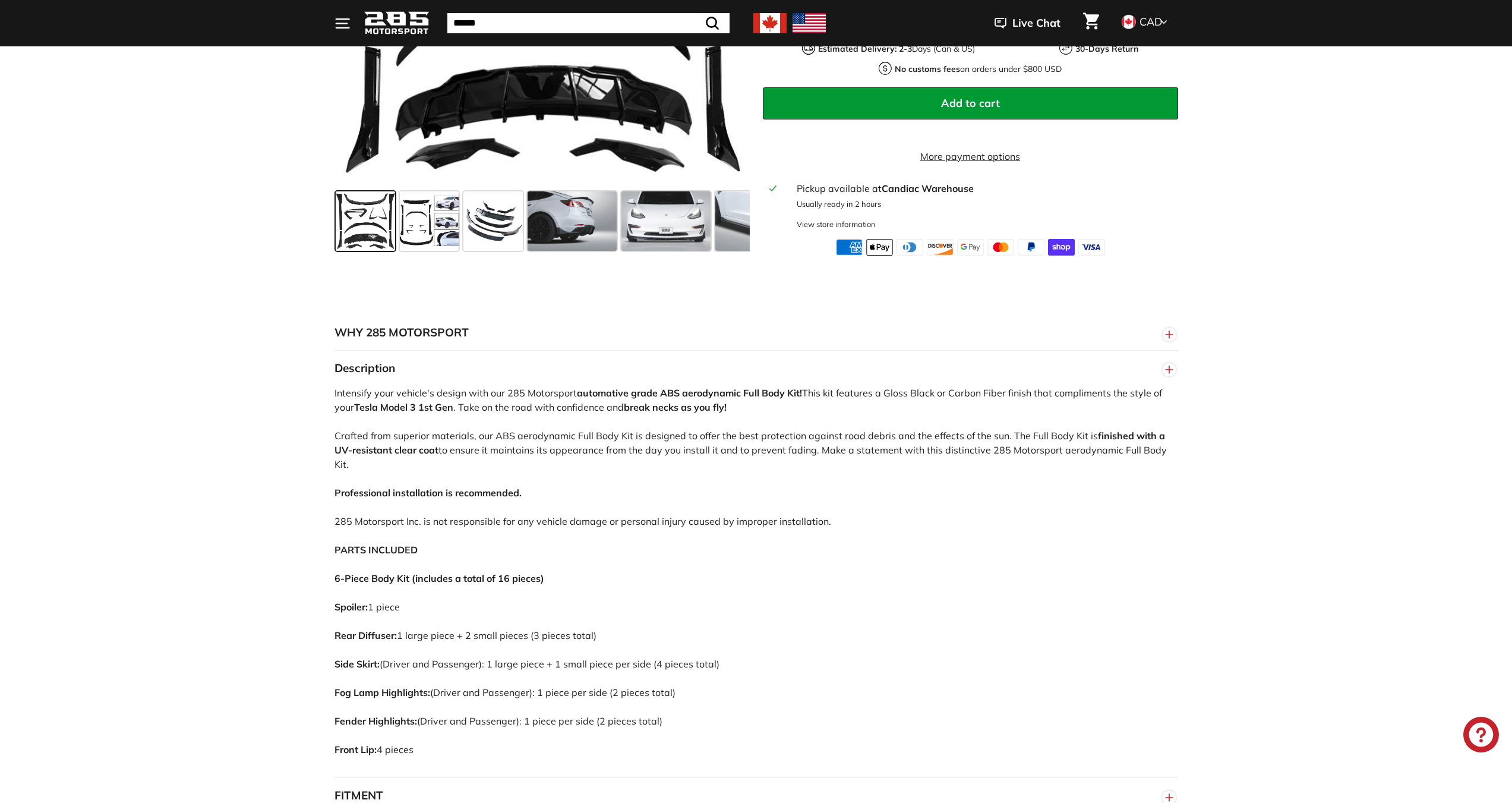
scroll to position [60, 0]
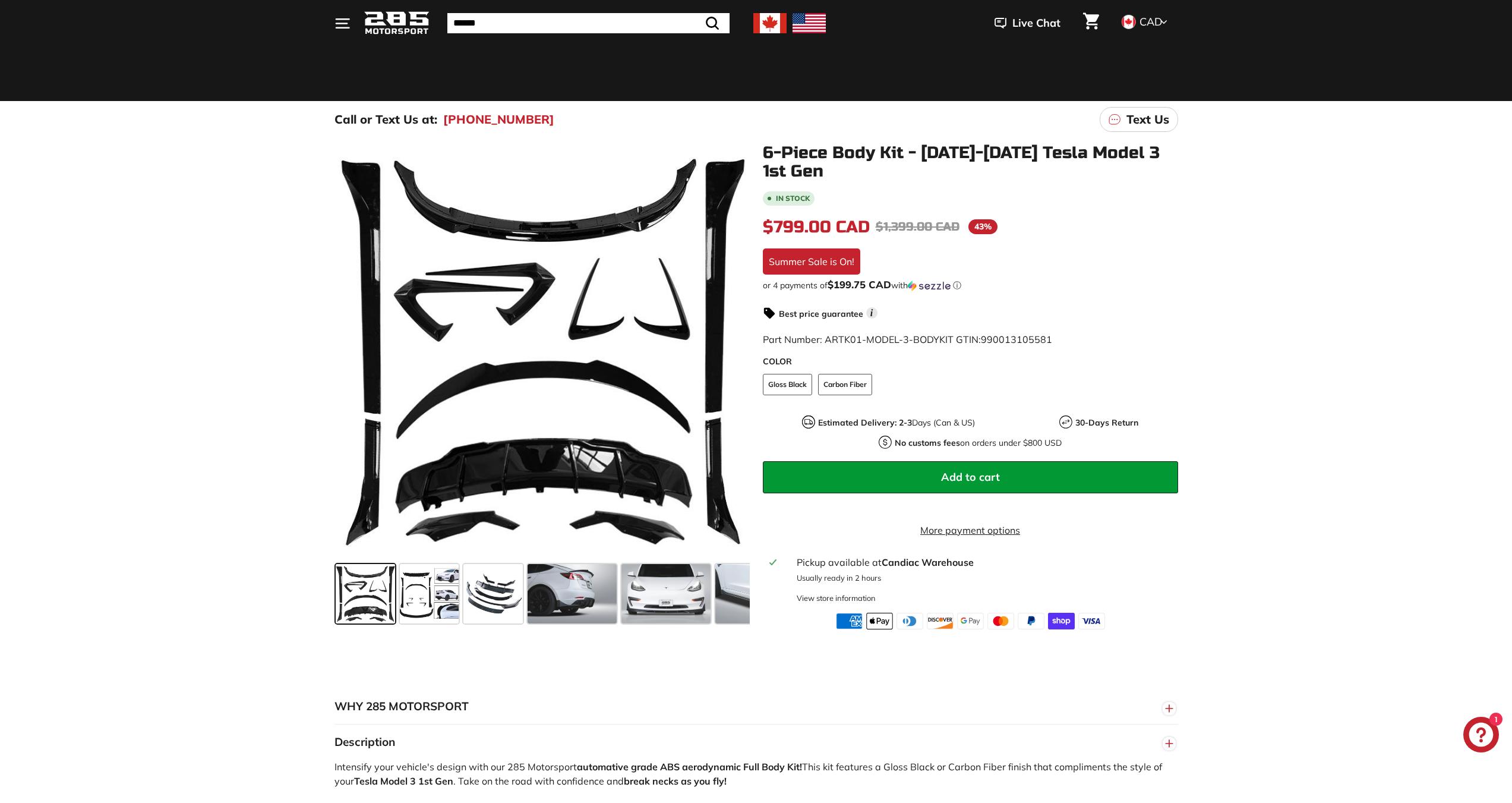
click at [758, 20] on img at bounding box center [770, 23] width 33 height 20
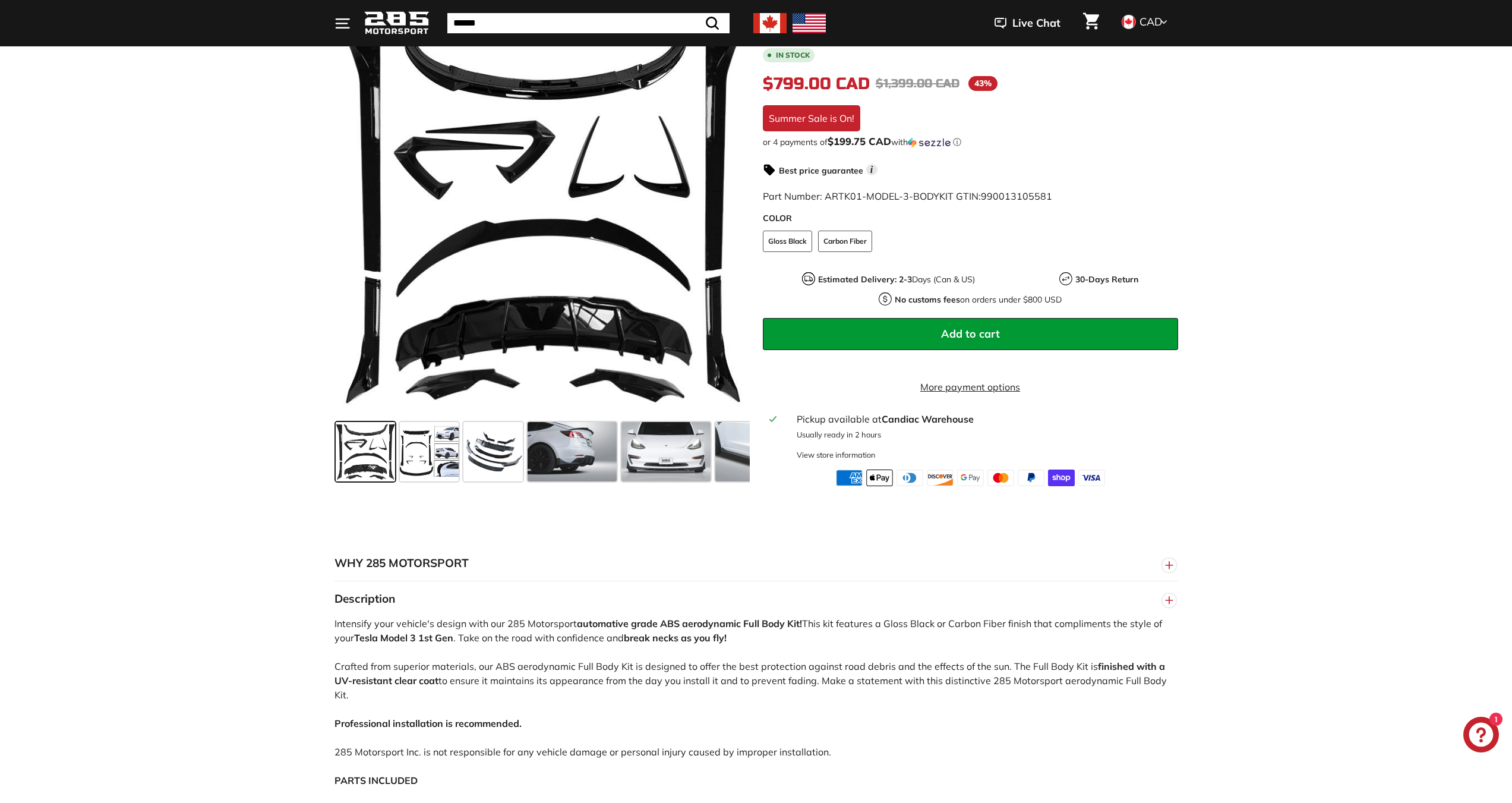
scroll to position [475, 0]
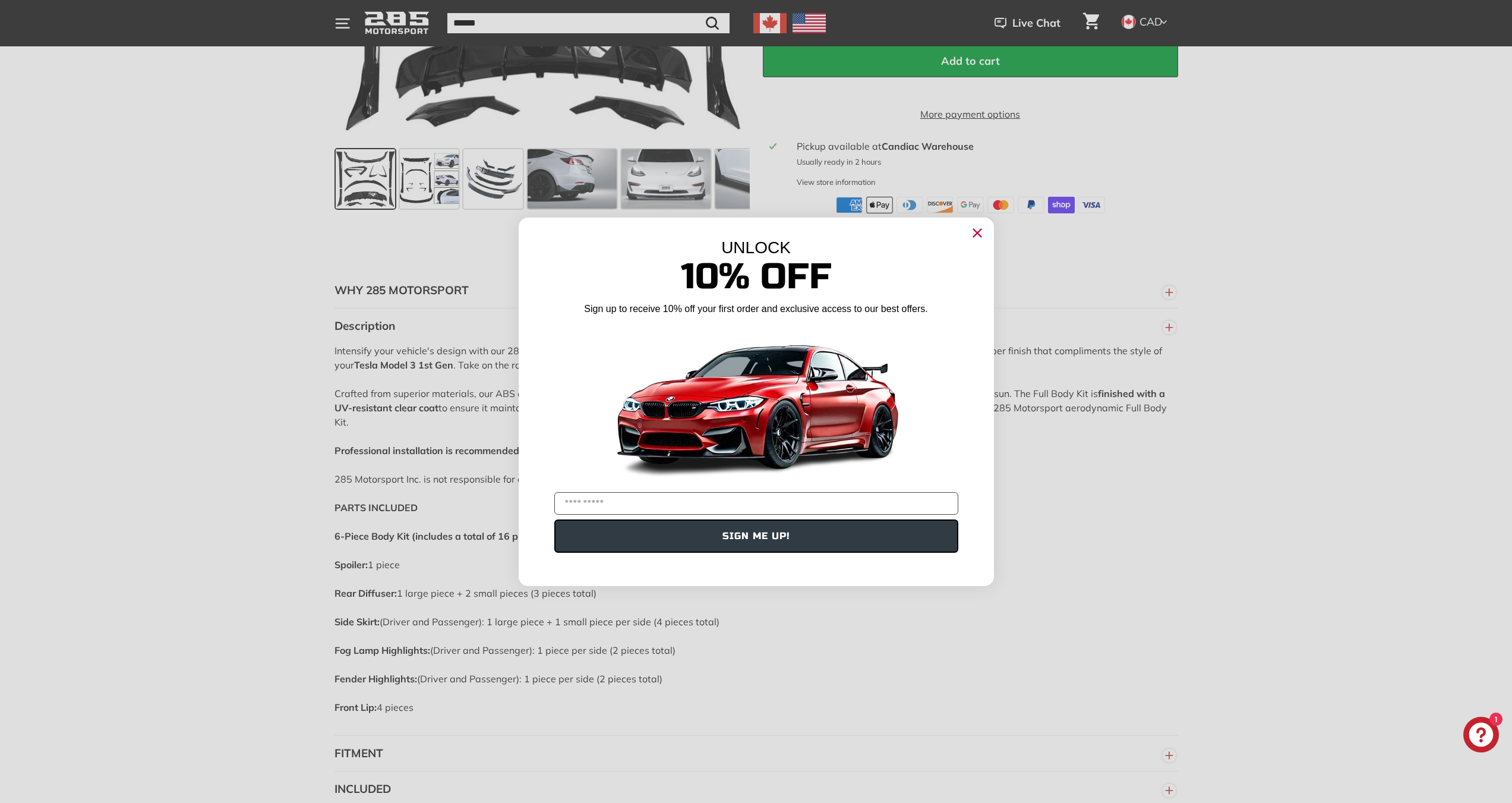
drag, startPoint x: 975, startPoint y: 158, endPoint x: 902, endPoint y: 154, distance: 73.1
drag, startPoint x: 971, startPoint y: 229, endPoint x: 964, endPoint y: 229, distance: 7.0
click at [971, 229] on circle "Close dialog" at bounding box center [976, 232] width 18 height 18
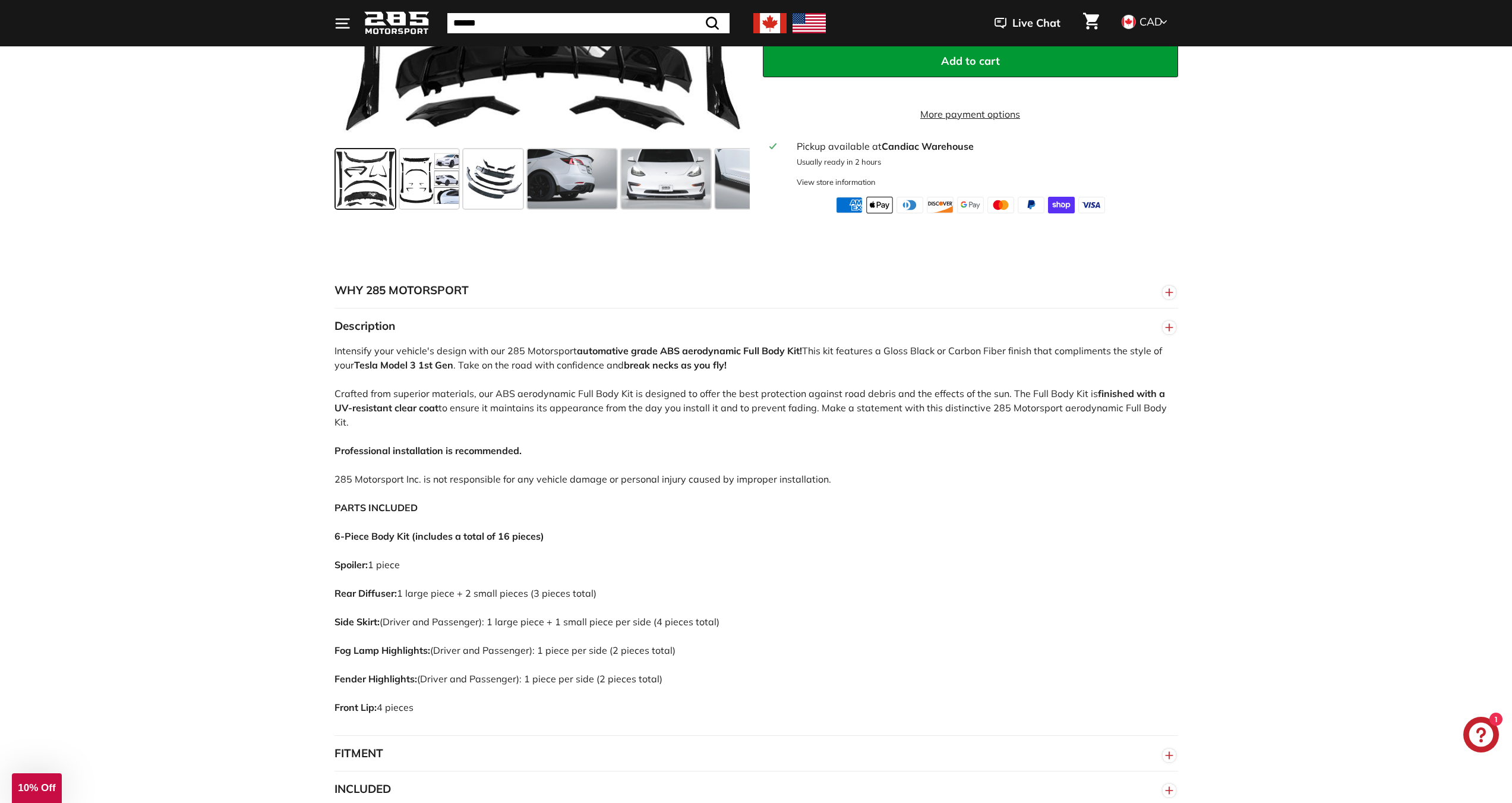
drag, startPoint x: 882, startPoint y: 158, endPoint x: 969, endPoint y: 166, distance: 87.4
click at [931, 154] on div "Pickup available at [GEOGRAPHIC_DATA]" at bounding box center [983, 146] width 373 height 14
drag, startPoint x: 963, startPoint y: 161, endPoint x: 899, endPoint y: 160, distance: 64.0
click at [899, 154] on div "Pickup available at [GEOGRAPHIC_DATA]" at bounding box center [983, 146] width 373 height 14
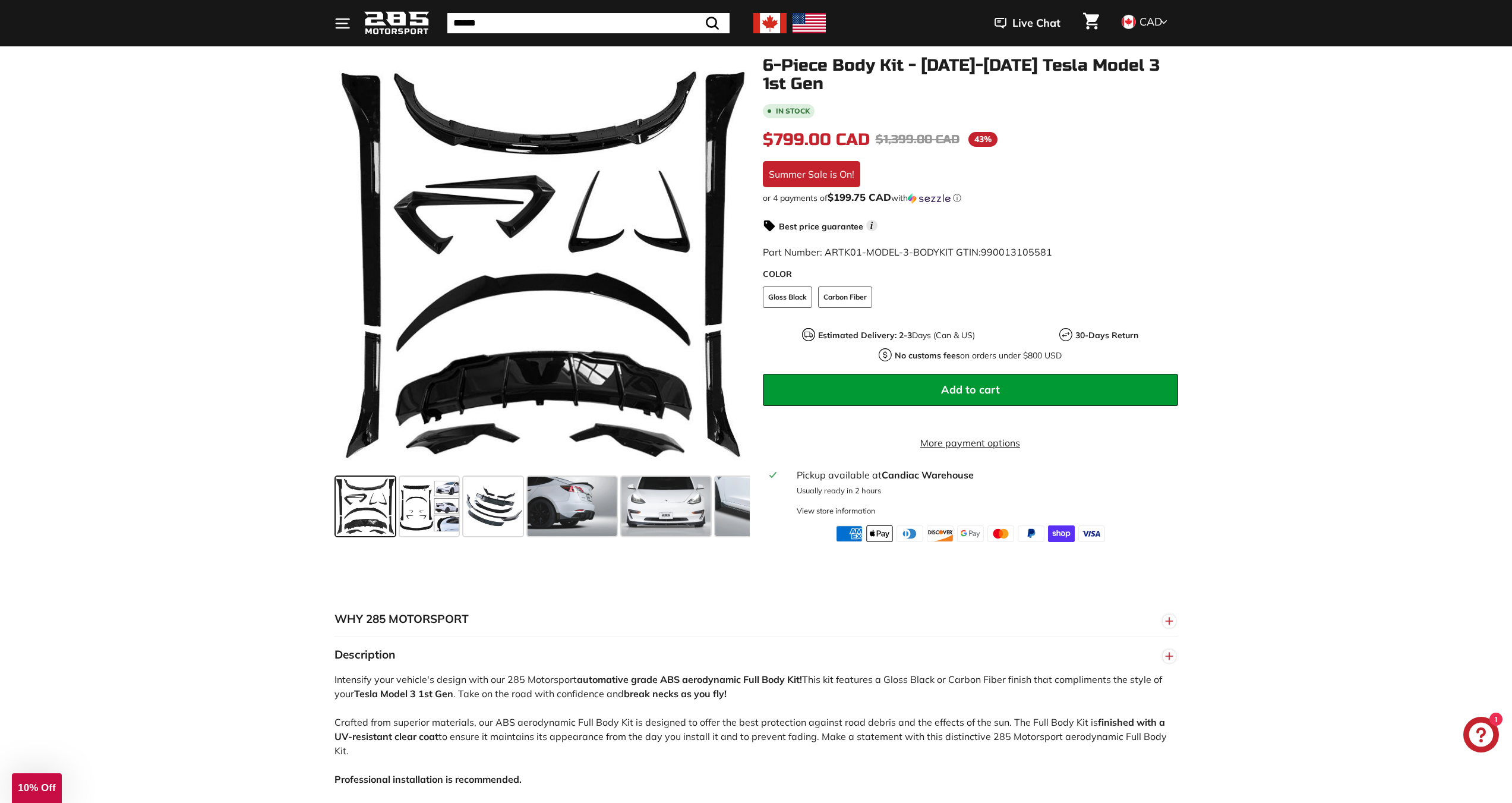
scroll to position [119, 0]
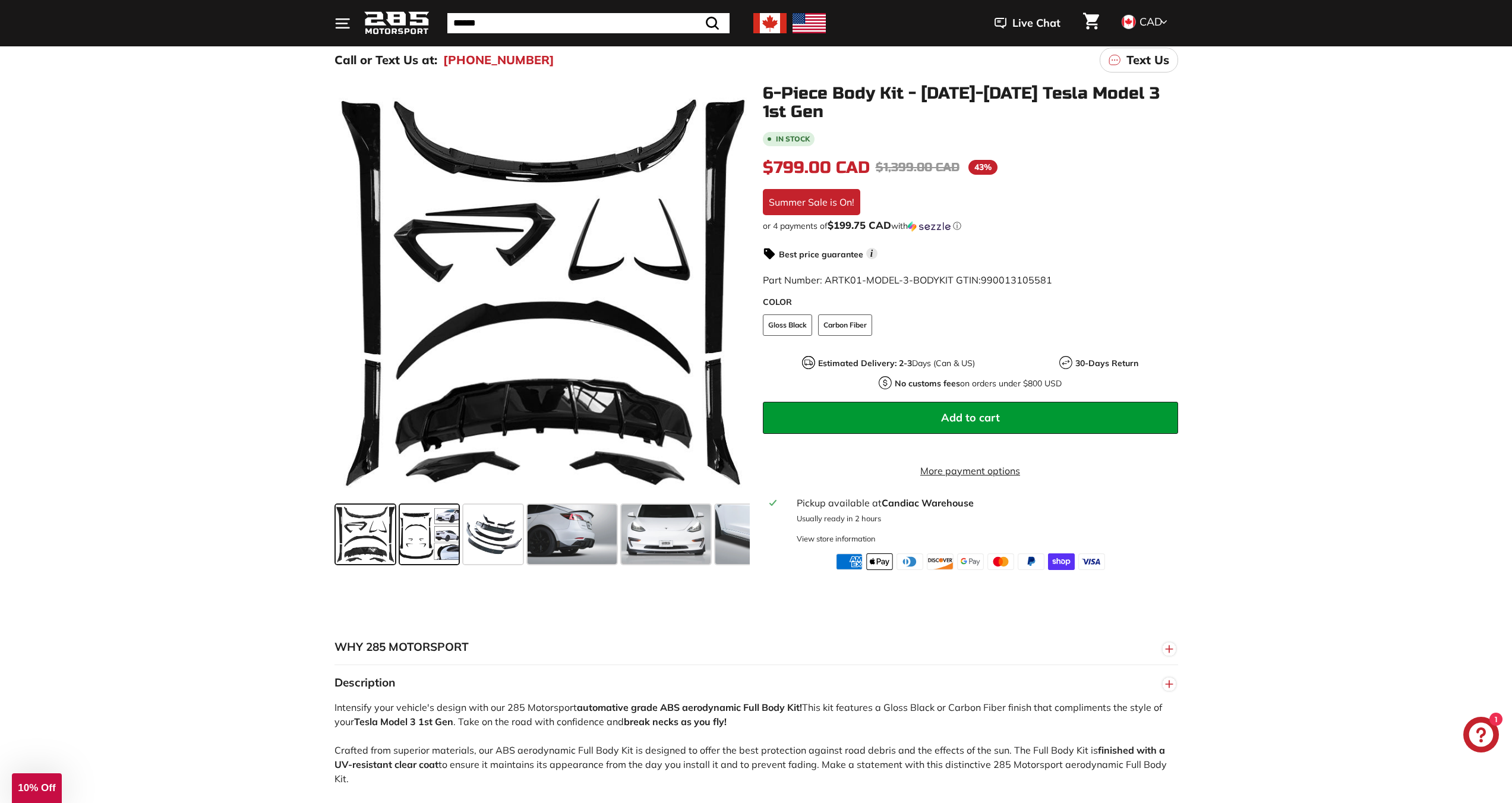
click at [428, 538] on span at bounding box center [429, 534] width 60 height 60
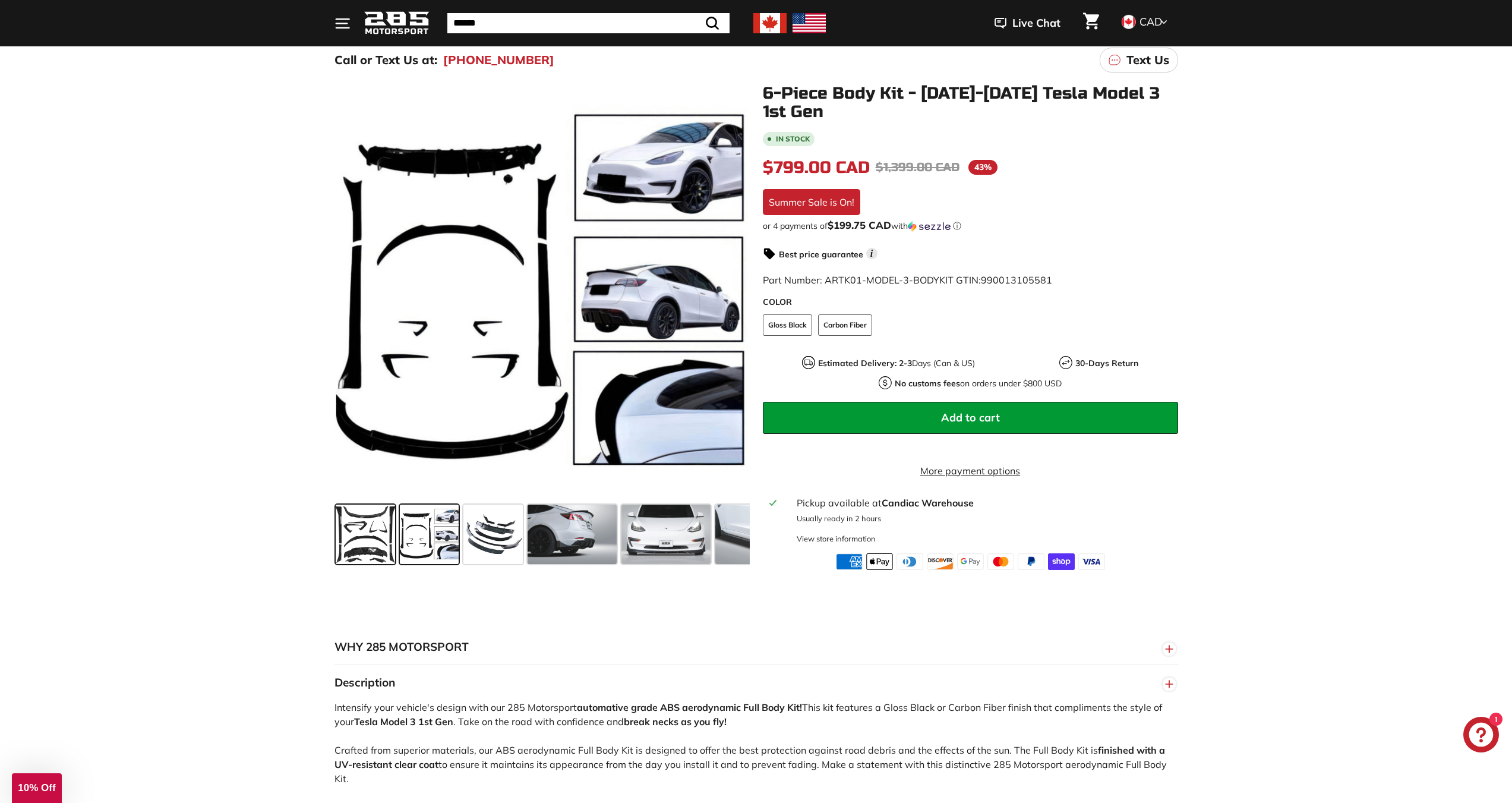
click at [365, 536] on span at bounding box center [365, 534] width 60 height 60
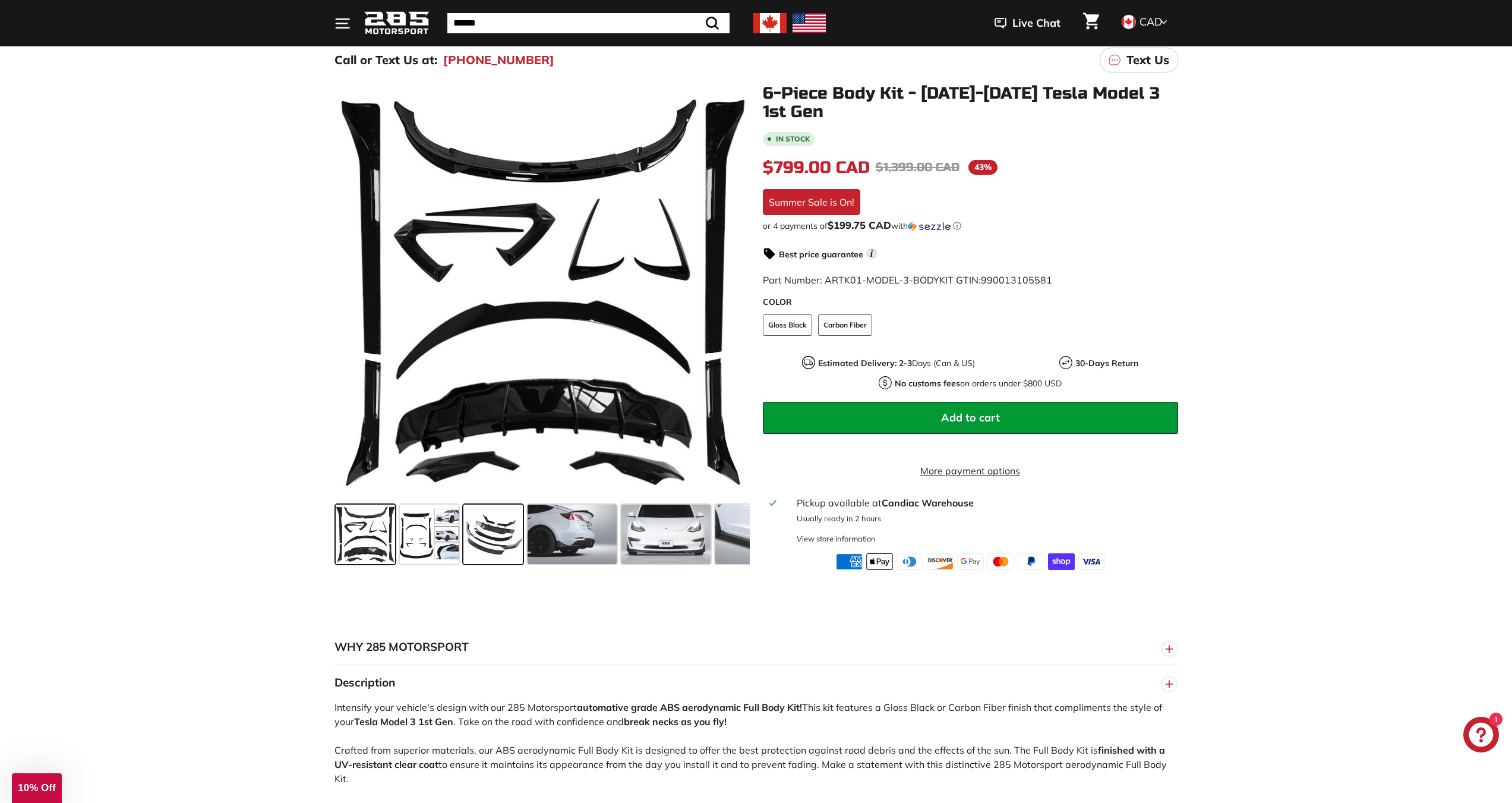
click at [523, 546] on div at bounding box center [493, 534] width 64 height 64
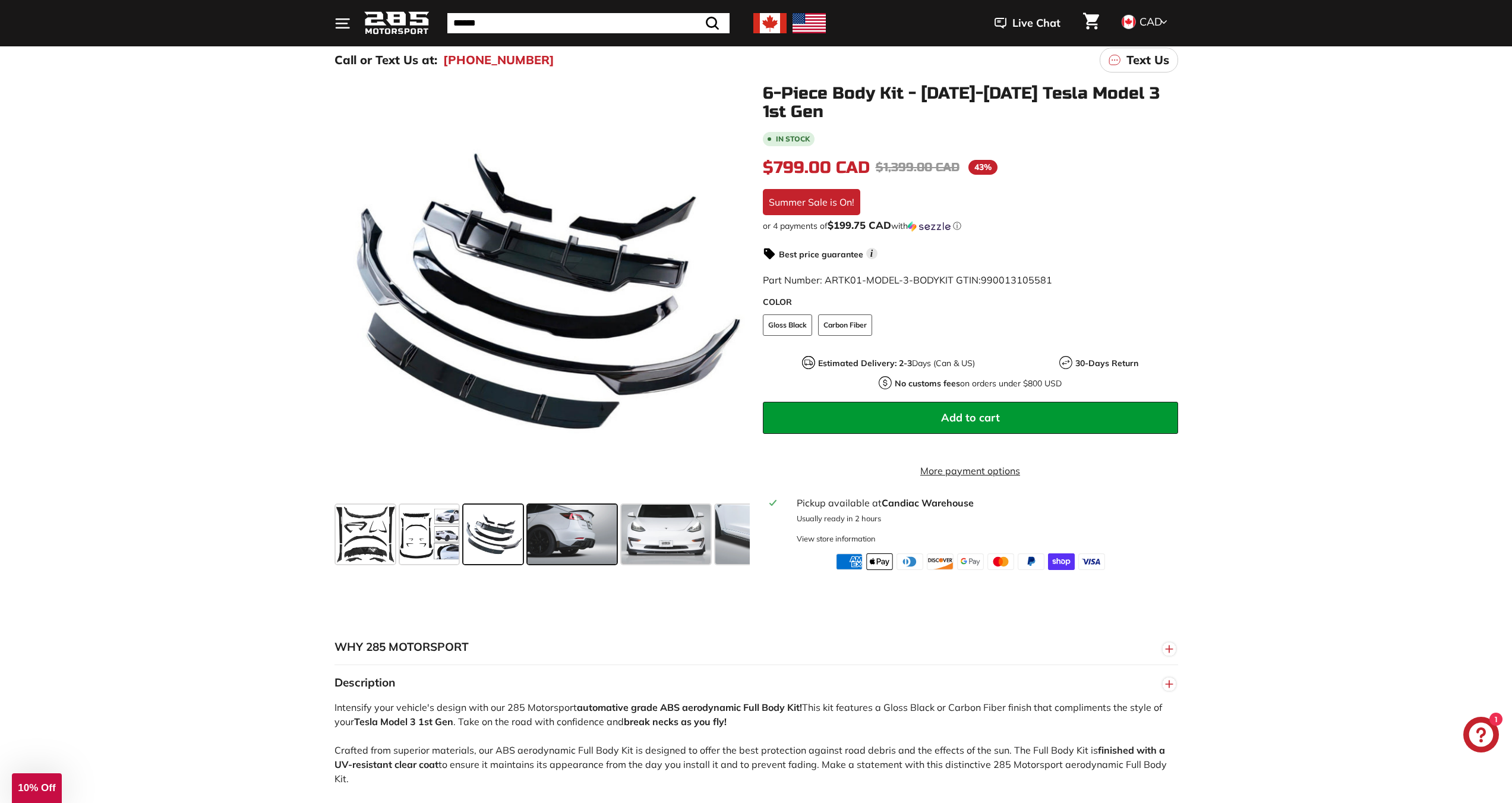
click at [583, 550] on span at bounding box center [572, 534] width 89 height 60
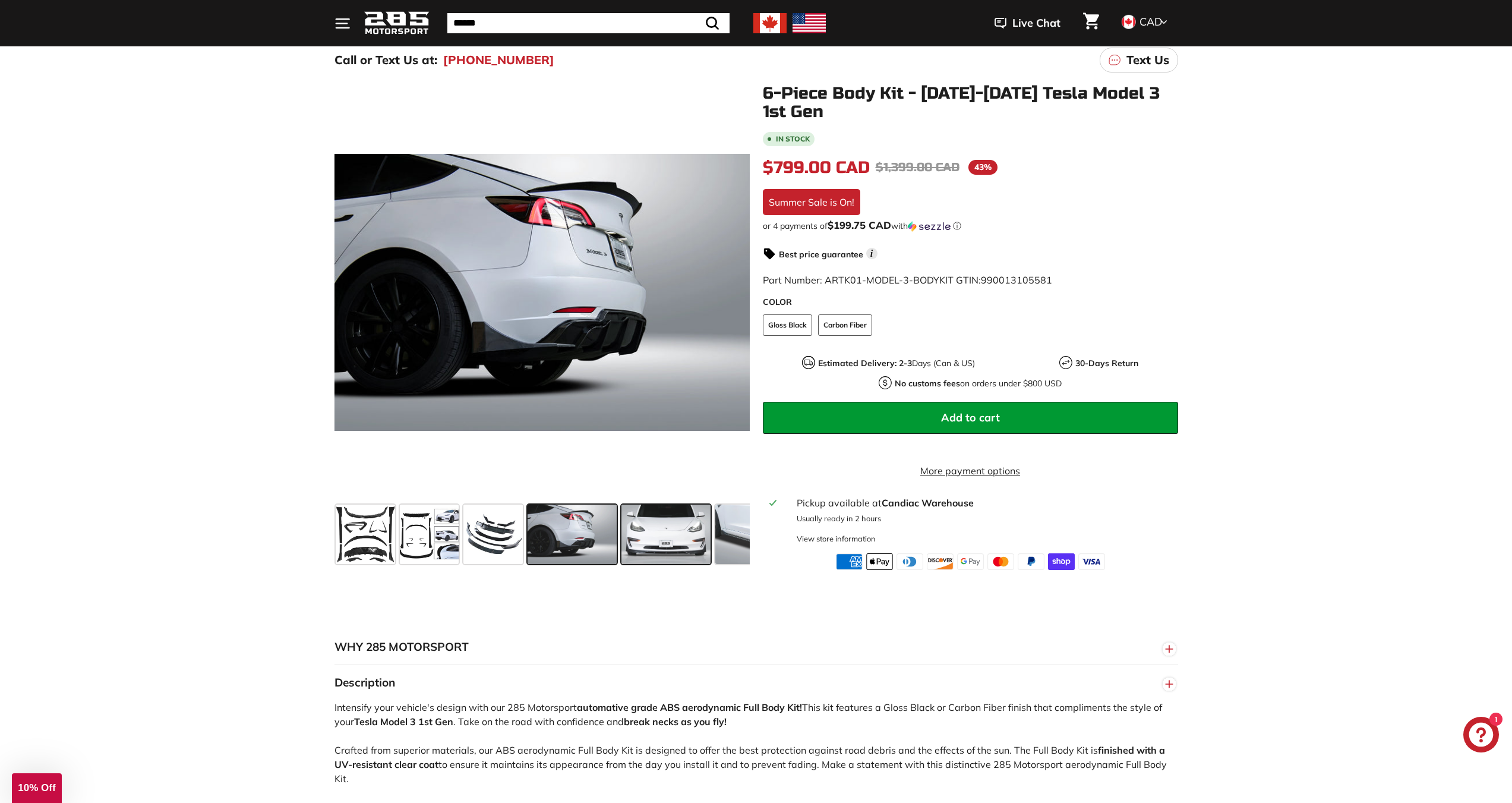
click at [667, 536] on span at bounding box center [665, 534] width 89 height 60
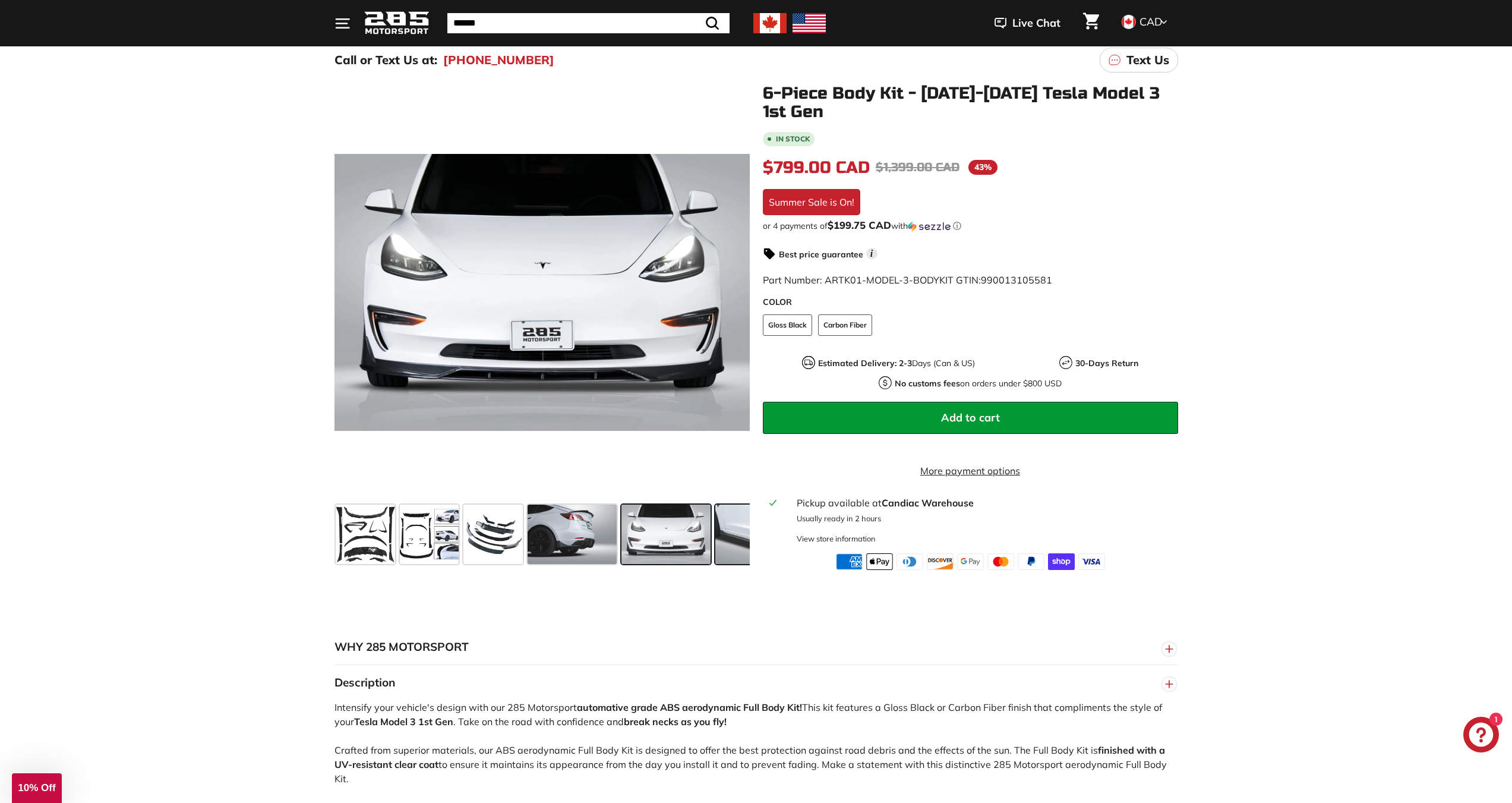
click at [741, 531] on span at bounding box center [759, 534] width 89 height 60
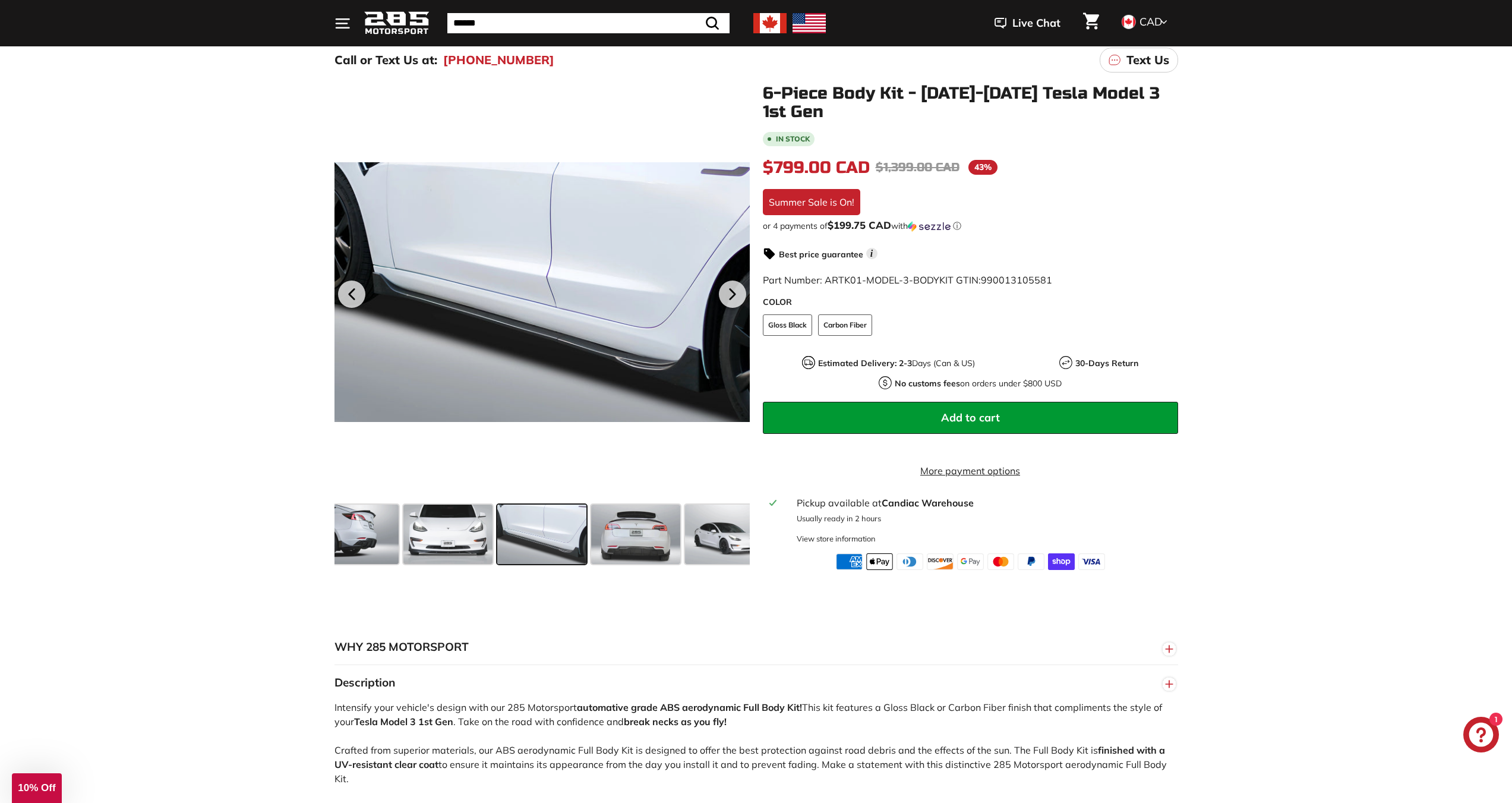
scroll to position [0, 0]
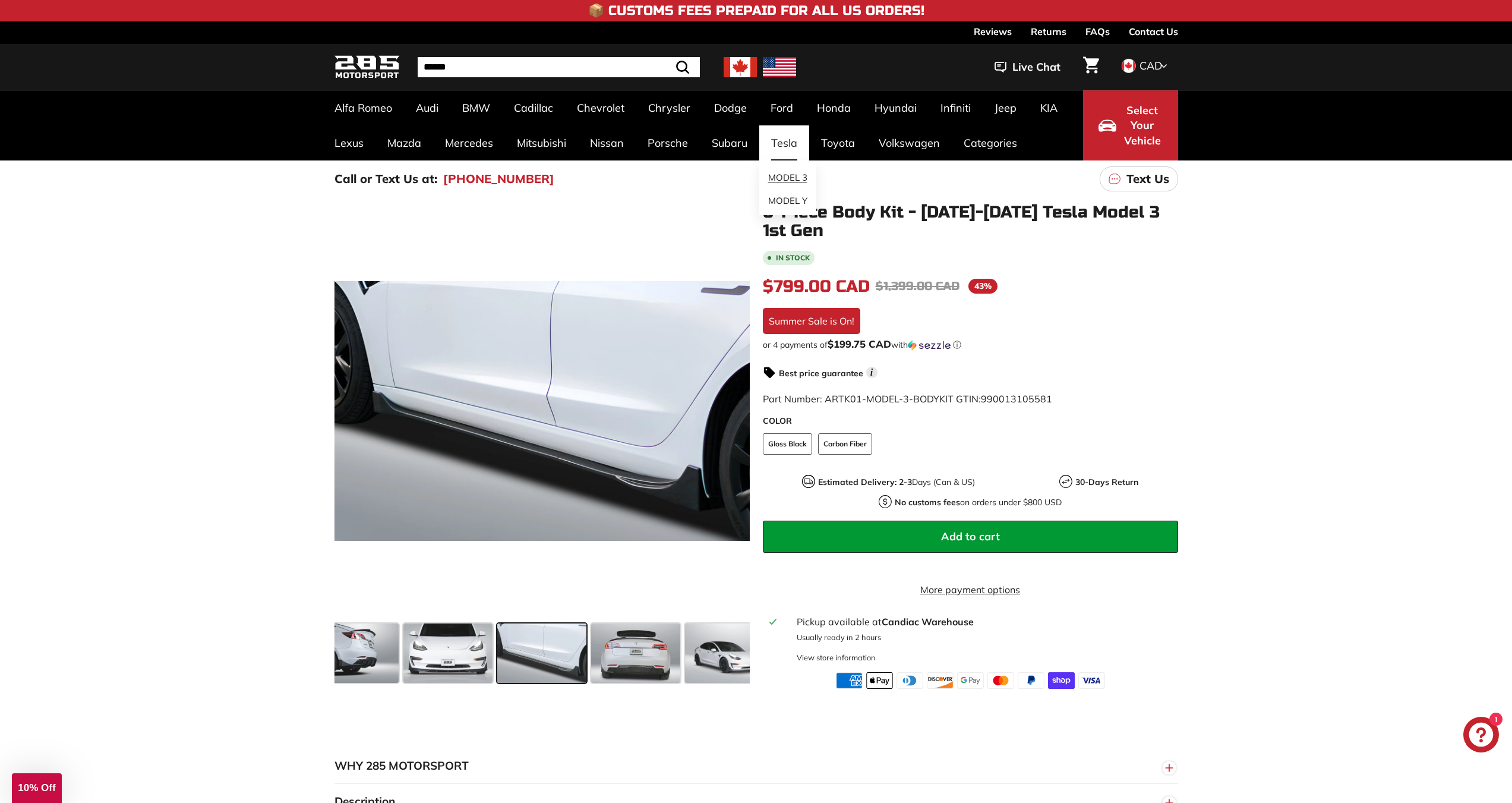
click at [785, 179] on link "MODEL 3" at bounding box center [788, 177] width 57 height 23
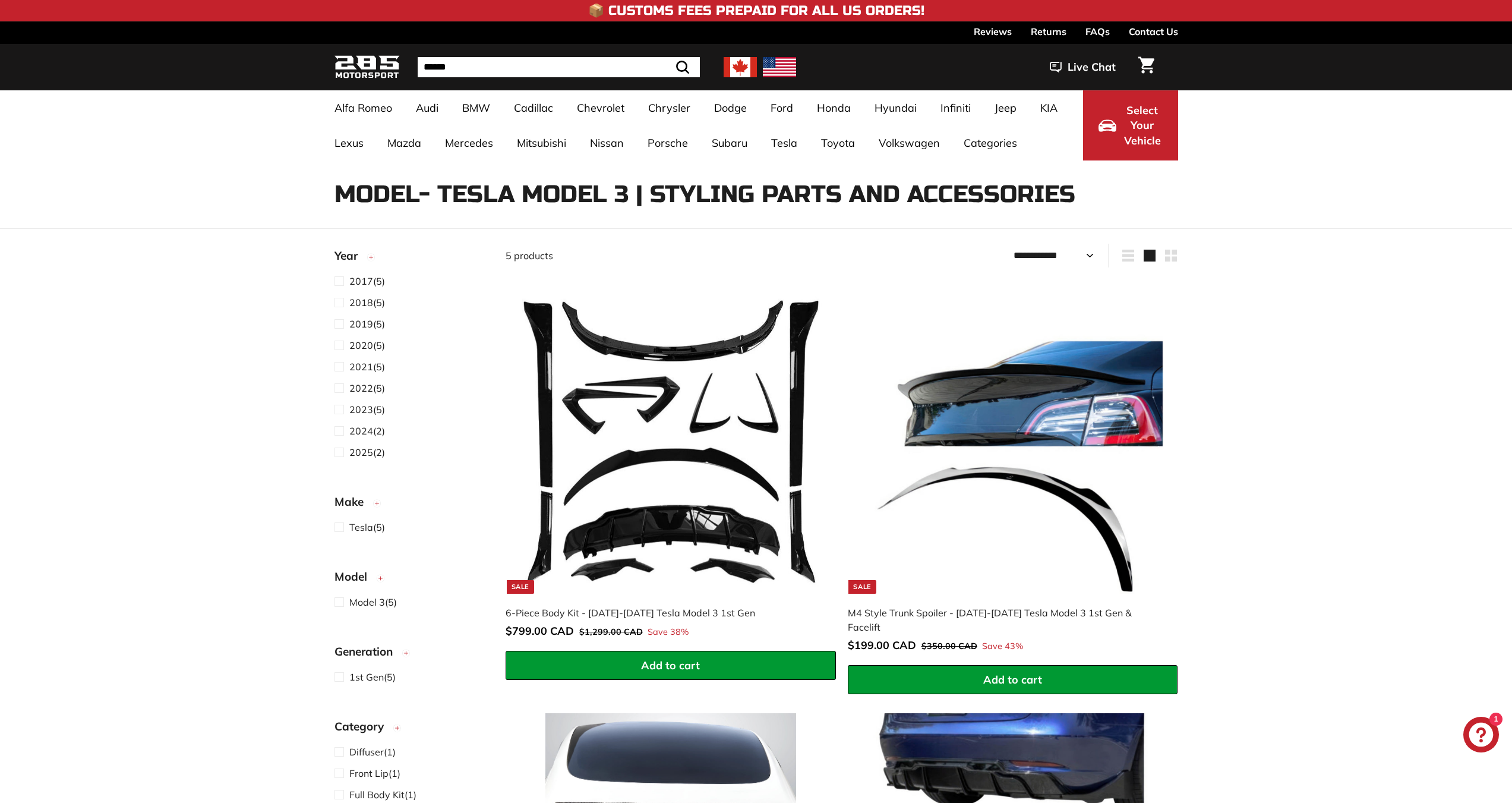
select select "**********"
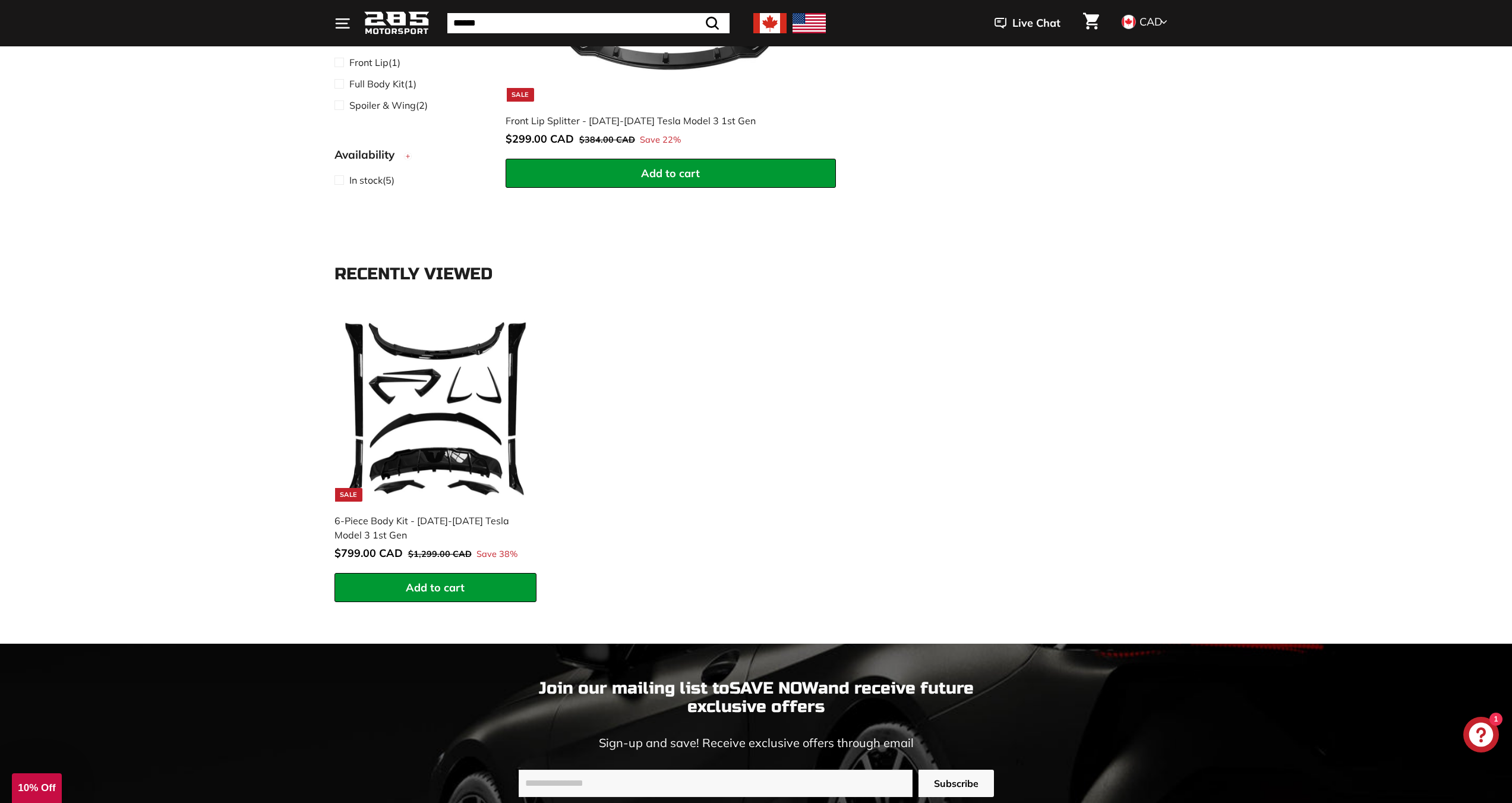
scroll to position [1366, 0]
